Goal: Information Seeking & Learning: Learn about a topic

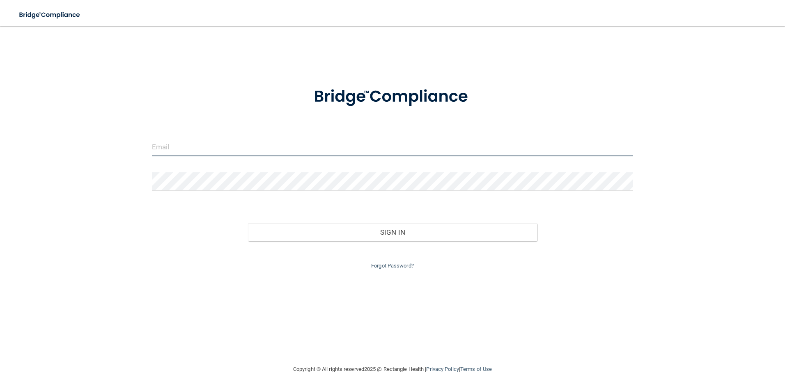
click at [332, 149] on input "email" at bounding box center [392, 147] width 481 height 18
click at [484, 143] on input "email" at bounding box center [392, 147] width 481 height 18
click at [523, 86] on div at bounding box center [393, 97] width 494 height 43
click at [426, 146] on input "email" at bounding box center [392, 147] width 481 height 18
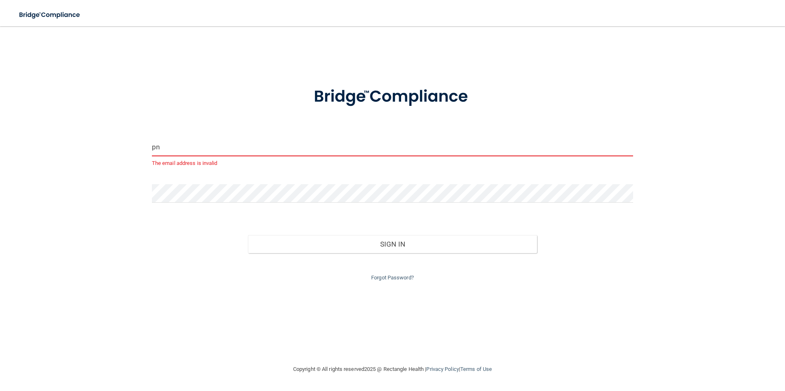
type input "p"
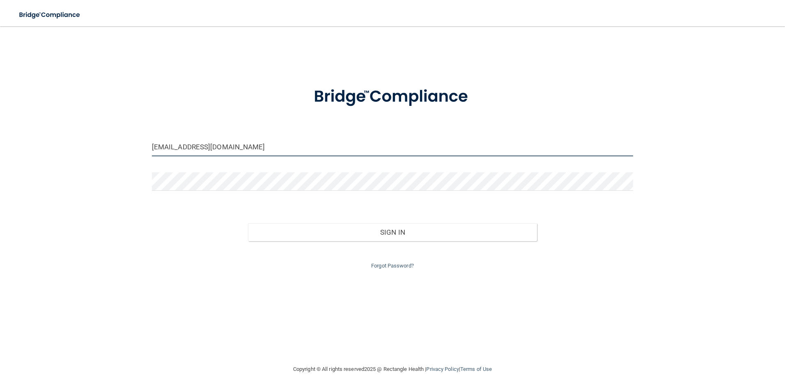
type input "[EMAIL_ADDRESS][DOMAIN_NAME]"
click at [379, 266] on link "Forgot Password?" at bounding box center [392, 266] width 43 height 6
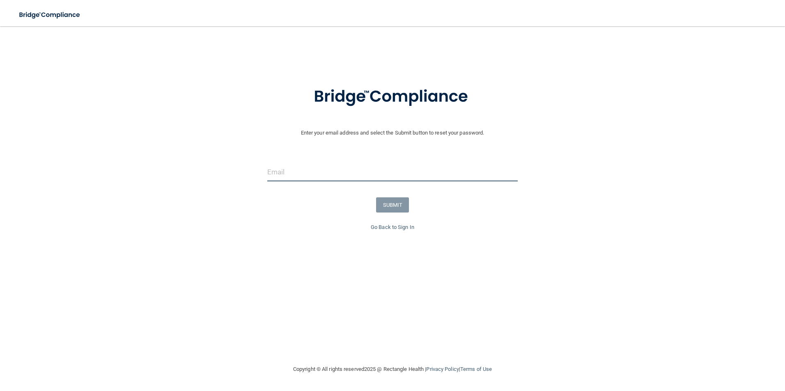
click at [282, 167] on input "email" at bounding box center [392, 172] width 251 height 18
type input "[EMAIL_ADDRESS][DOMAIN_NAME]"
click at [398, 198] on button "SUBMIT" at bounding box center [392, 204] width 33 height 15
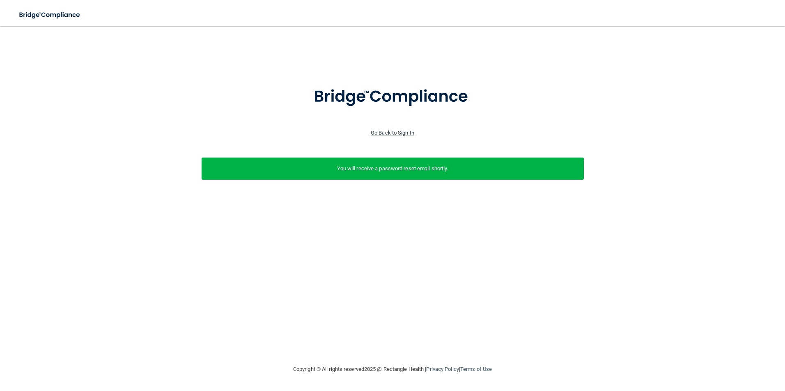
click at [404, 132] on link "Go Back to Sign In" at bounding box center [392, 133] width 43 height 6
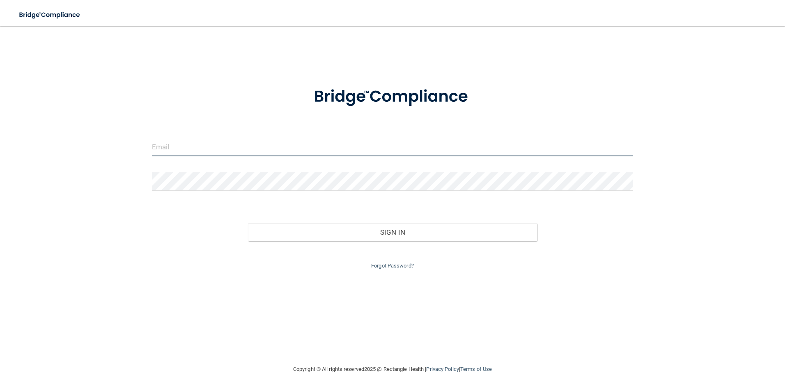
click at [192, 149] on input "email" at bounding box center [392, 147] width 481 height 18
type input "[EMAIL_ADDRESS][DOMAIN_NAME]"
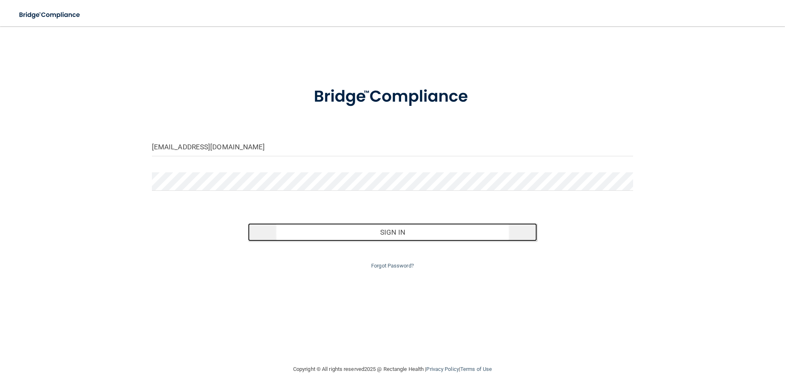
click at [384, 231] on button "Sign In" at bounding box center [392, 232] width 289 height 18
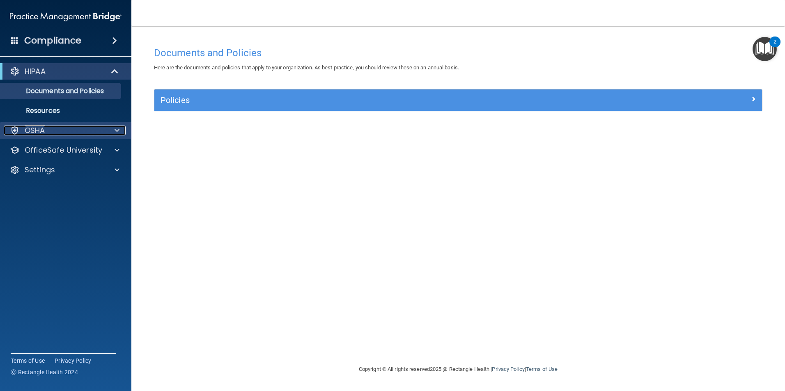
click at [41, 127] on p "OSHA" at bounding box center [35, 131] width 21 height 10
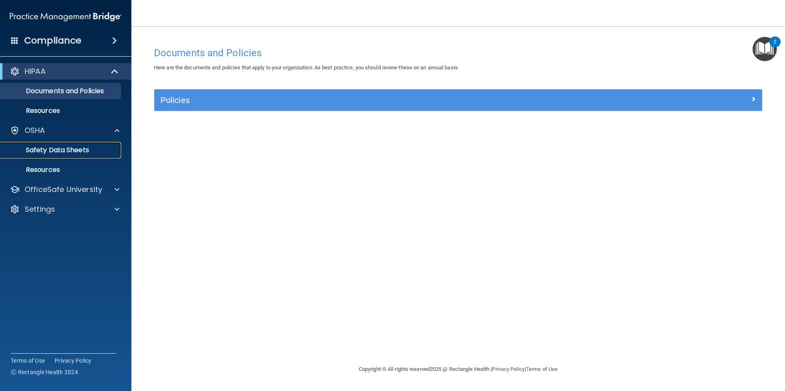
click at [46, 149] on p "Safety Data Sheets" at bounding box center [61, 150] width 112 height 8
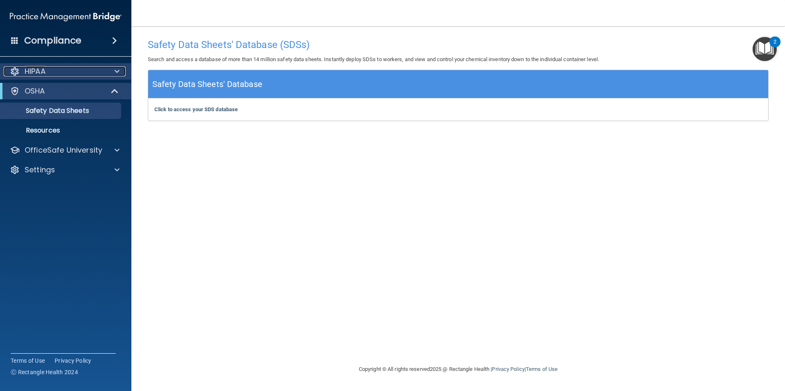
click at [42, 68] on p "HIPAA" at bounding box center [35, 71] width 21 height 10
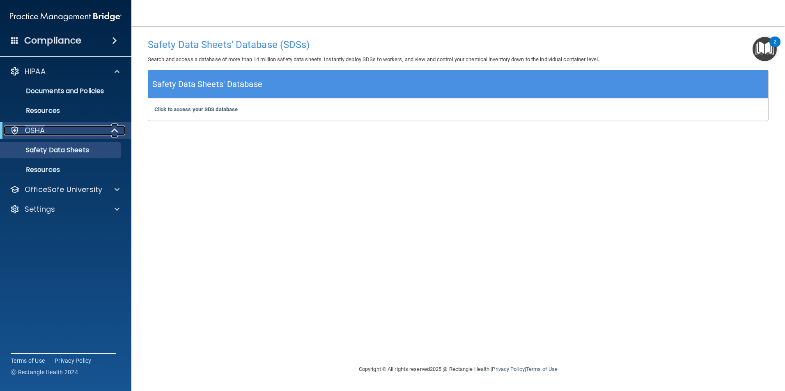
click at [50, 130] on div "OSHA" at bounding box center [54, 131] width 101 height 10
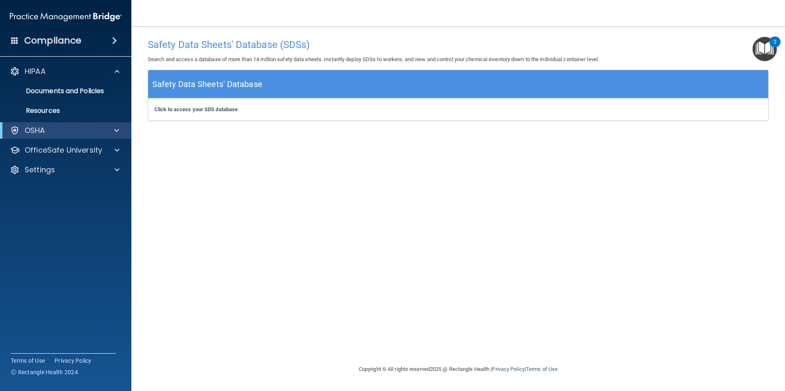
click at [112, 37] on span at bounding box center [114, 41] width 5 height 10
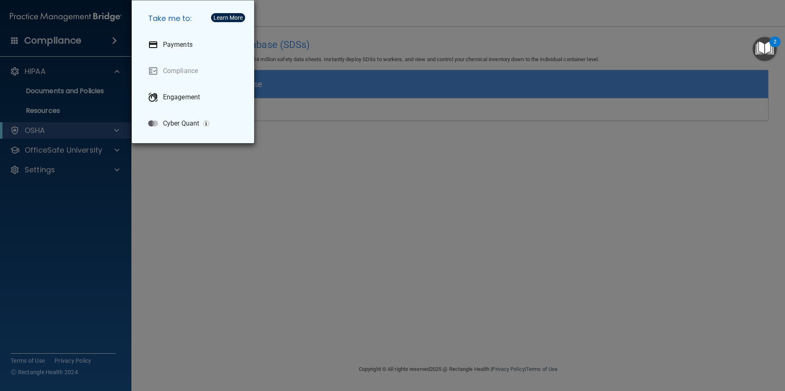
click at [236, 236] on div "Take me to: Payments Compliance Engagement Cyber Quant" at bounding box center [392, 195] width 785 height 391
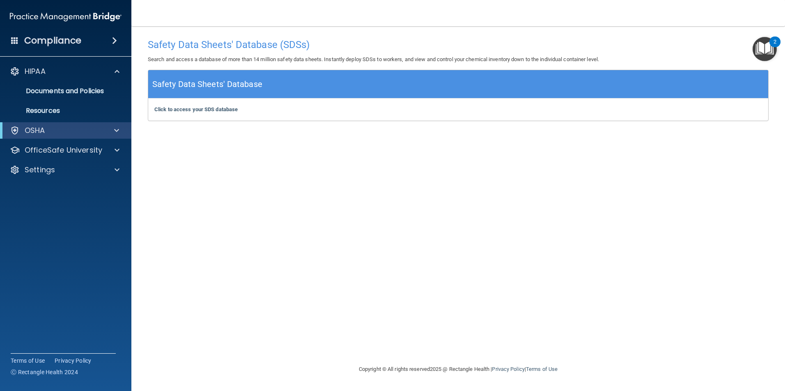
click at [14, 34] on div "Compliance" at bounding box center [65, 41] width 131 height 18
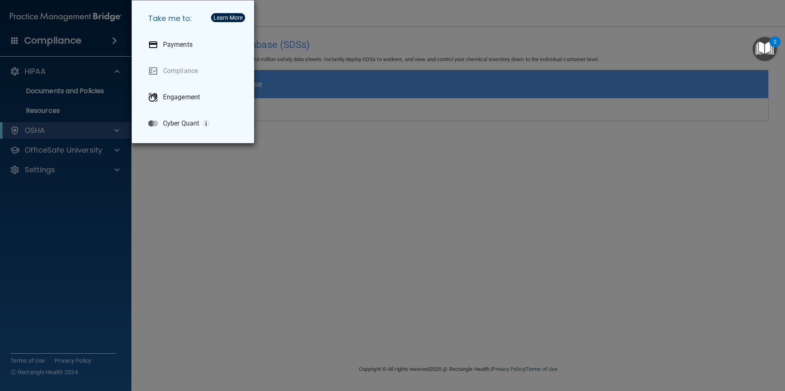
click at [213, 240] on div "Take me to: Payments Compliance Engagement Cyber Quant" at bounding box center [392, 195] width 785 height 391
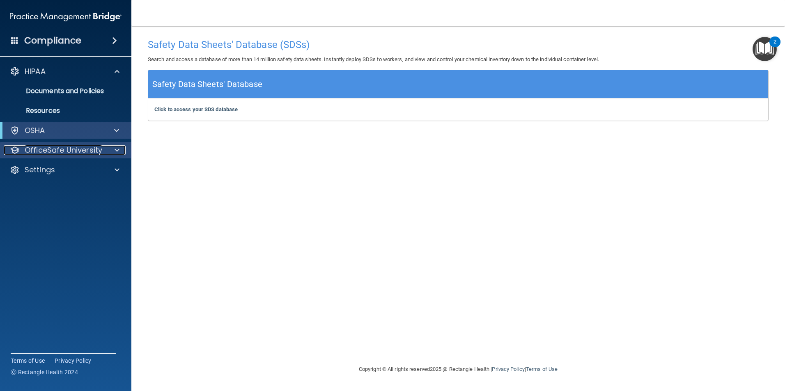
click at [87, 152] on p "OfficeSafe University" at bounding box center [64, 150] width 78 height 10
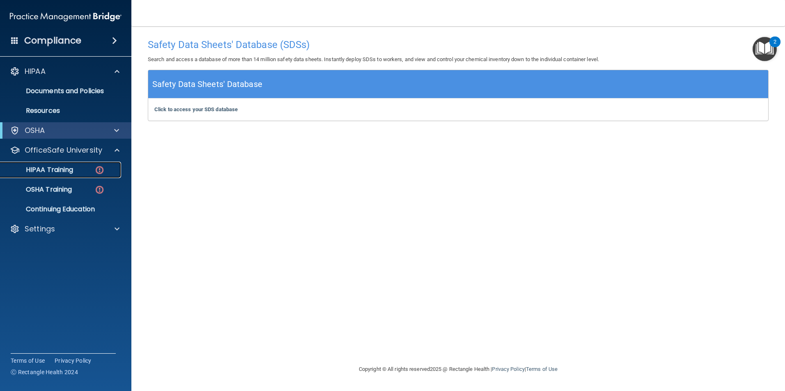
click at [68, 169] on p "HIPAA Training" at bounding box center [39, 170] width 68 height 8
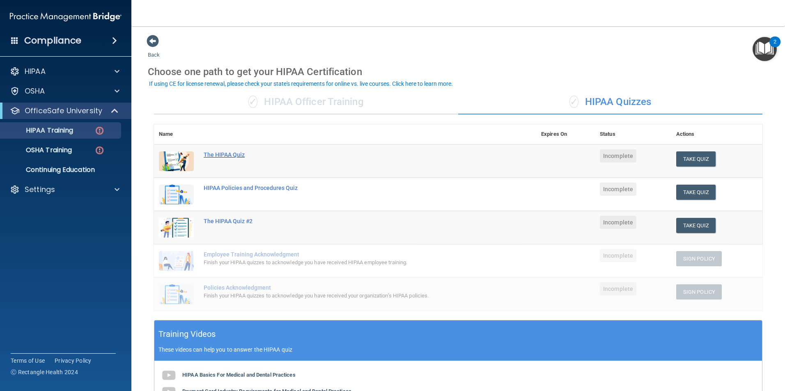
click at [216, 153] on div "The HIPAA Quiz" at bounding box center [349, 154] width 291 height 7
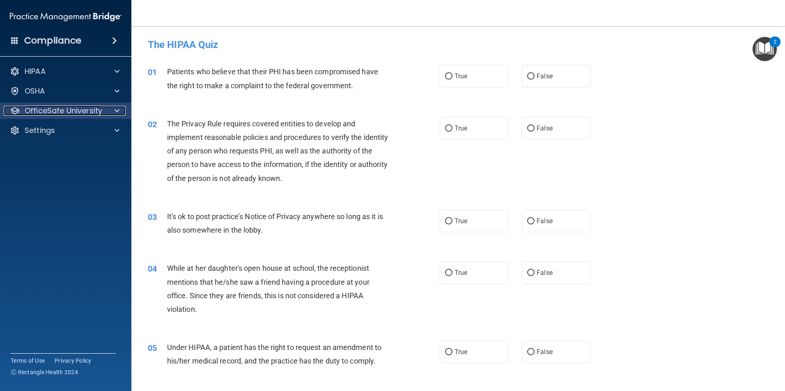
click at [73, 113] on p "OfficeSafe University" at bounding box center [64, 111] width 78 height 10
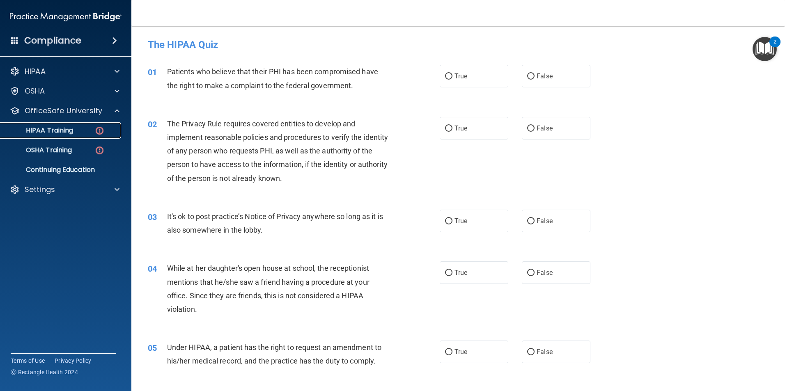
click at [65, 128] on p "HIPAA Training" at bounding box center [39, 130] width 68 height 8
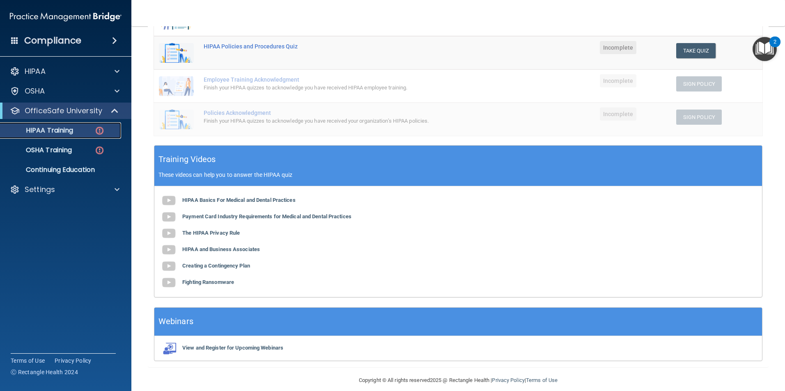
scroll to position [184, 0]
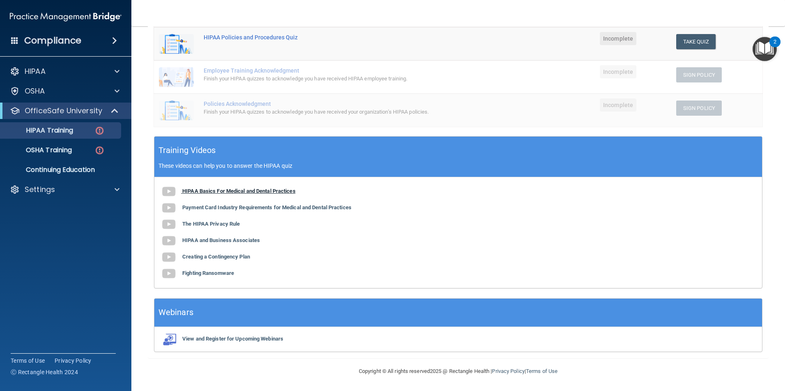
click at [262, 190] on b "HIPAA Basics For Medical and Dental Practices" at bounding box center [238, 191] width 113 height 6
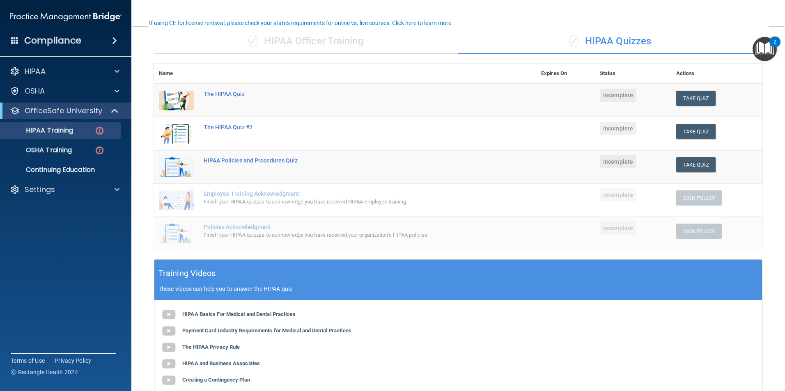
scroll to position [102, 0]
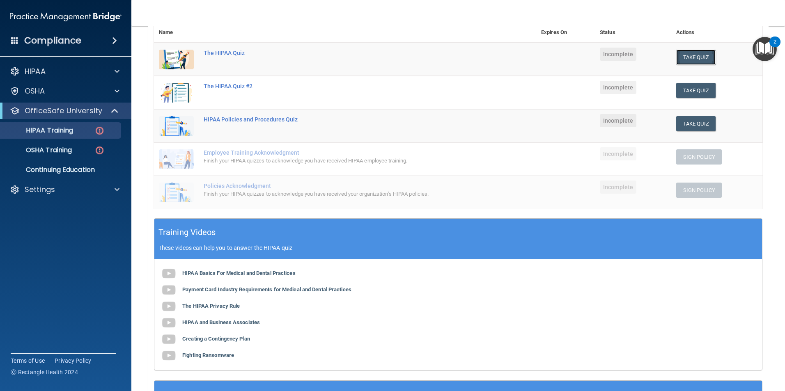
click at [676, 60] on button "Take Quiz" at bounding box center [695, 57] width 39 height 15
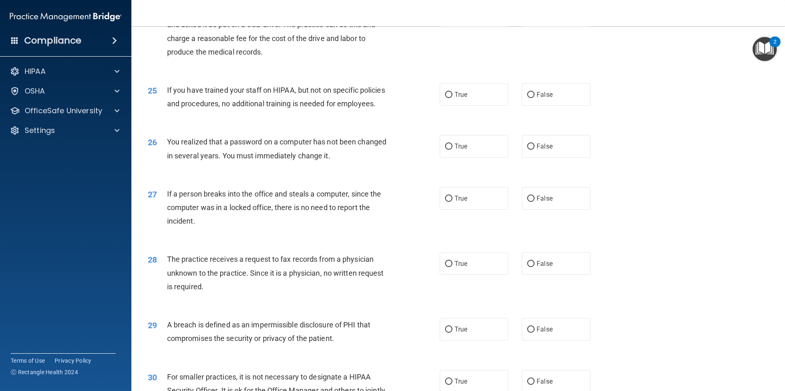
scroll to position [1565, 0]
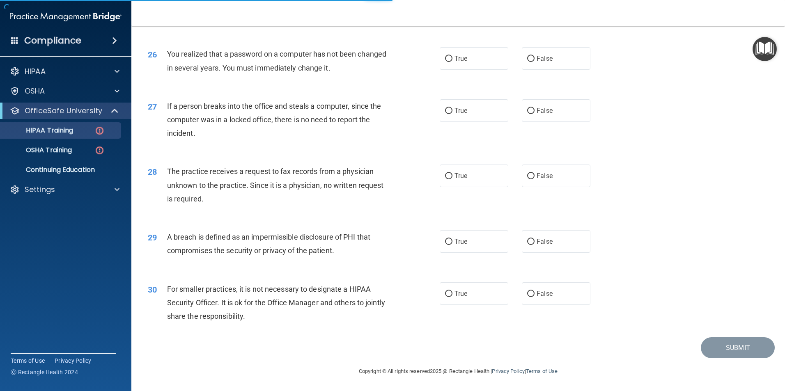
scroll to position [184, 0]
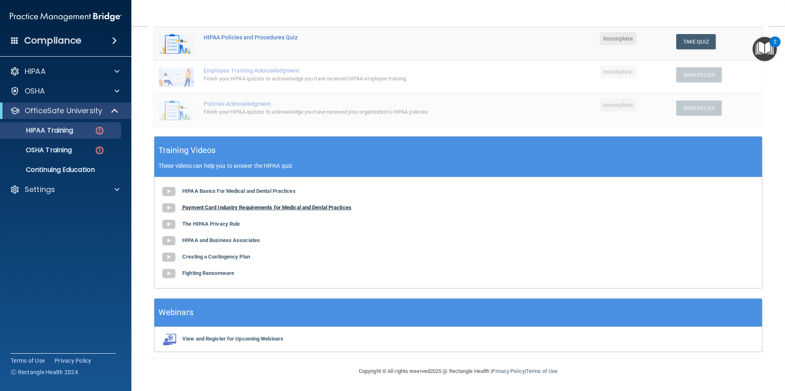
click at [266, 206] on b "Payment Card Industry Requirements for Medical and Dental Practices" at bounding box center [266, 207] width 169 height 6
click at [229, 222] on b "The HIPAA Privacy Rule" at bounding box center [210, 224] width 57 height 6
click at [245, 240] on b "HIPAA and Business Associates" at bounding box center [221, 240] width 78 height 6
